Goal: Transaction & Acquisition: Purchase product/service

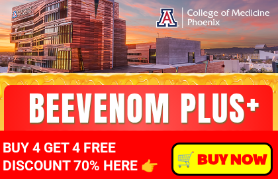
click at [229, 157] on p "️🛒 BUY NOW" at bounding box center [221, 158] width 97 height 29
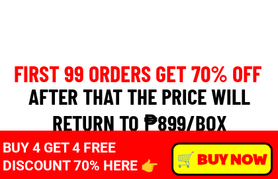
scroll to position [9384, 0]
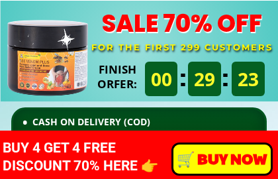
click at [223, 157] on p "️🛒 BUY NOW" at bounding box center [221, 158] width 97 height 29
click at [229, 155] on p "️🛒 BUY NOW" at bounding box center [221, 158] width 97 height 29
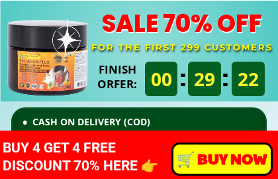
click at [221, 147] on p "️🛒 BUY NOW" at bounding box center [221, 158] width 97 height 29
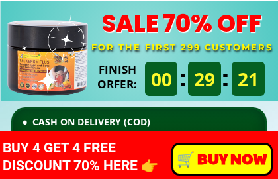
click at [221, 159] on p "️🛒 BUY NOW" at bounding box center [221, 158] width 97 height 29
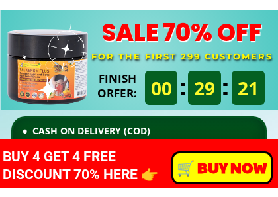
scroll to position [9383, 0]
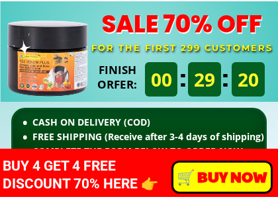
click at [221, 173] on p "️🛒 BUY NOW" at bounding box center [221, 177] width 97 height 29
click at [220, 175] on p "️🛒 BUY NOW" at bounding box center [221, 177] width 97 height 29
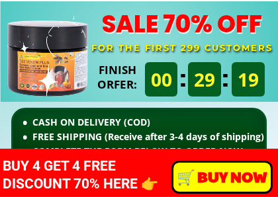
click at [221, 176] on p "️🛒 BUY NOW" at bounding box center [221, 177] width 97 height 29
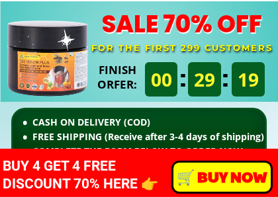
click at [230, 167] on p "️🛒 BUY NOW" at bounding box center [221, 177] width 97 height 29
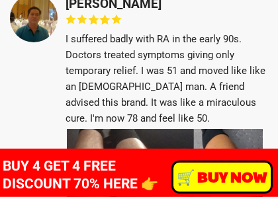
click at [237, 173] on p "️🛒 BUY NOW" at bounding box center [221, 177] width 97 height 29
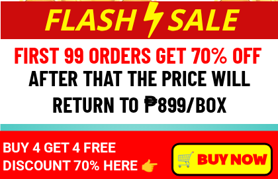
scroll to position [9259, 0]
